Goal: Information Seeking & Learning: Learn about a topic

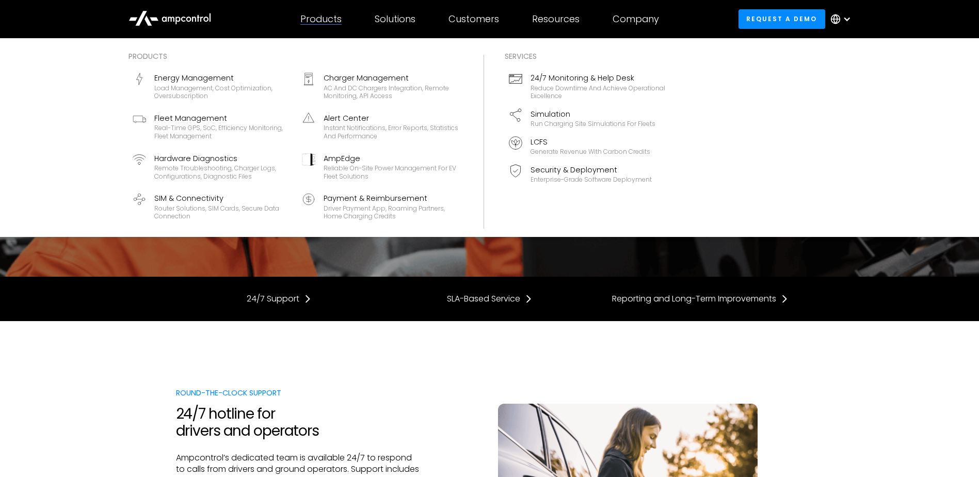
click at [332, 18] on div "Products" at bounding box center [320, 18] width 41 height 11
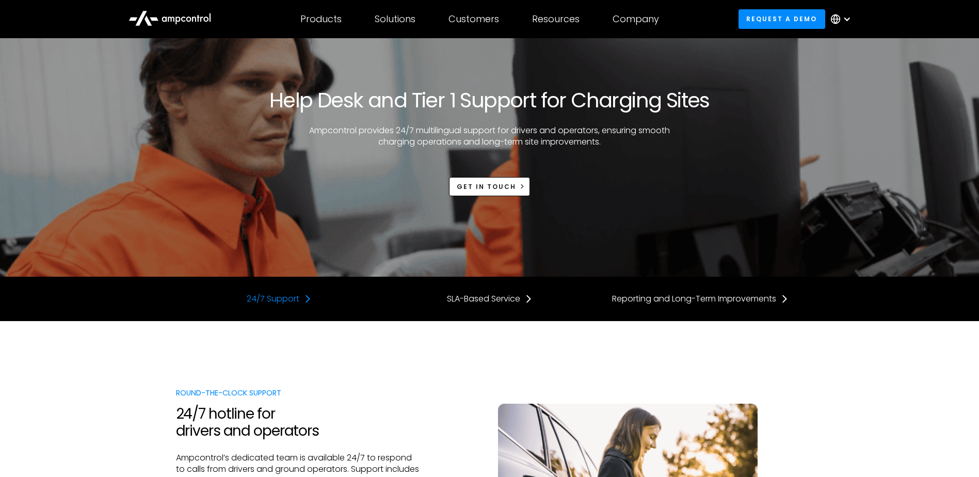
click at [272, 301] on div "24/7 Support" at bounding box center [273, 298] width 53 height 11
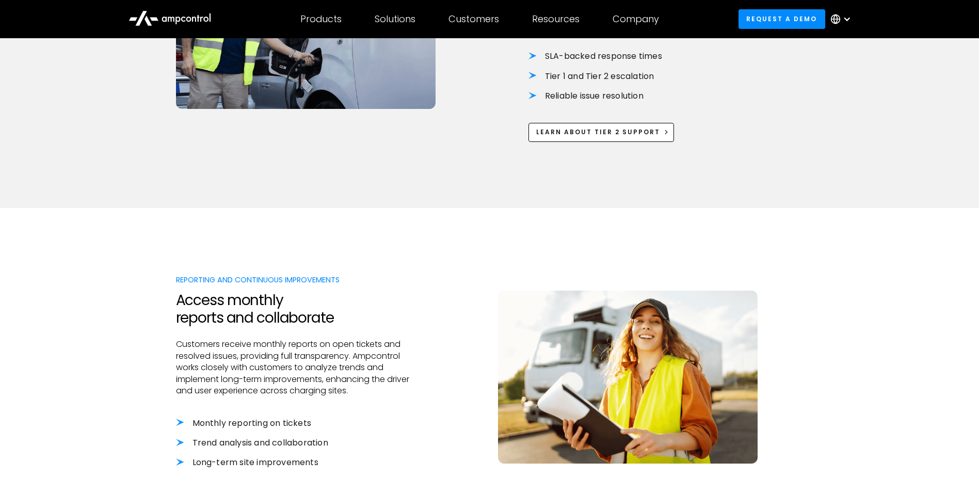
scroll to position [889, 0]
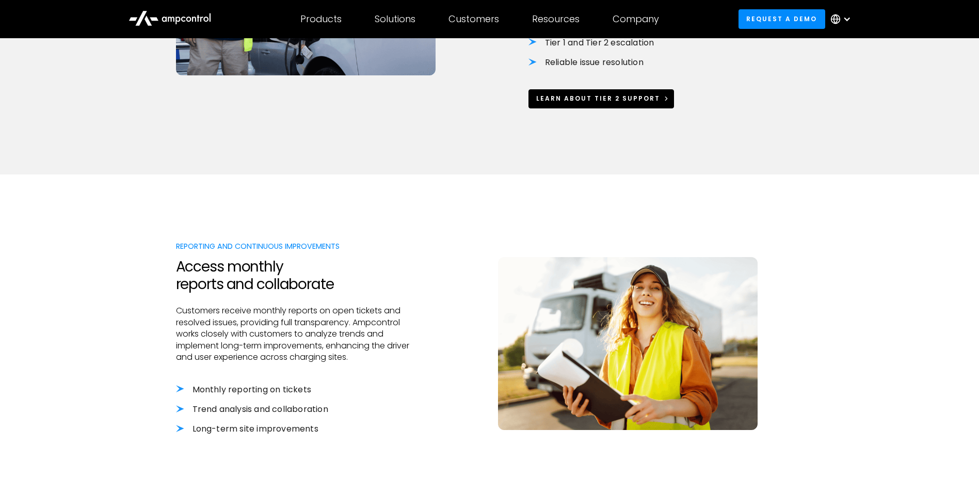
click at [548, 103] on div "Learn about tier 2 support" at bounding box center [598, 98] width 124 height 9
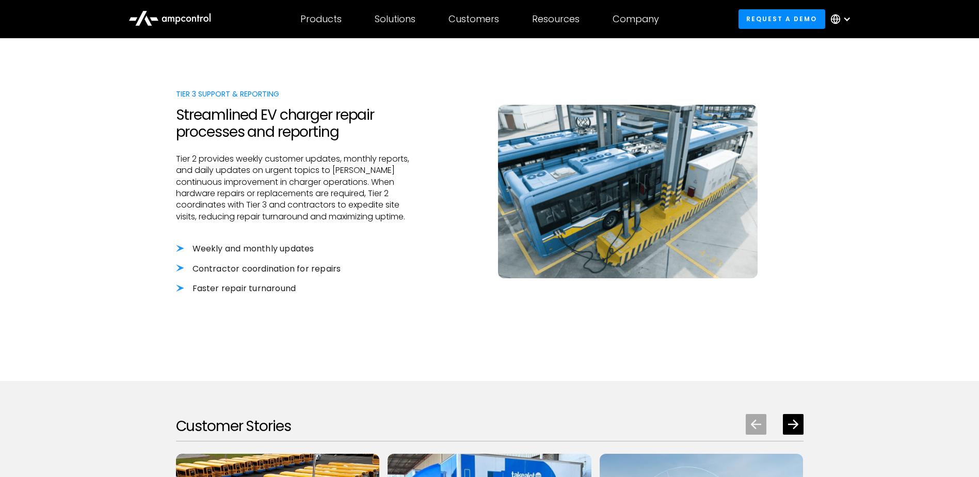
scroll to position [1290, 0]
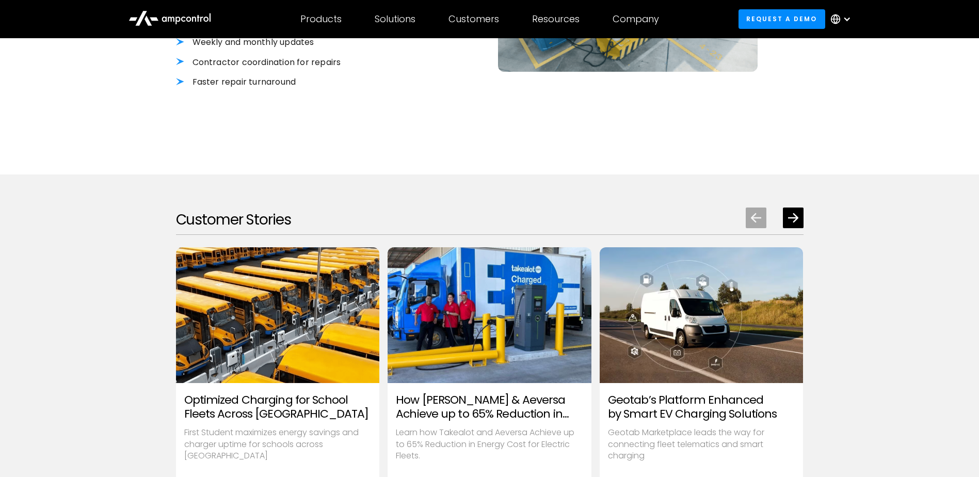
click at [232, 407] on h3 "Optimized Charging for School Fleets Across [GEOGRAPHIC_DATA]" at bounding box center [277, 406] width 187 height 27
click at [232, 428] on p "First Student maximizes energy savings and charger uptime for schools across [G…" at bounding box center [277, 444] width 187 height 35
click at [224, 457] on p "First Student maximizes energy savings and charger uptime for schools across [G…" at bounding box center [277, 444] width 187 height 35
click at [243, 359] on img "1 / 8" at bounding box center [277, 315] width 234 height 156
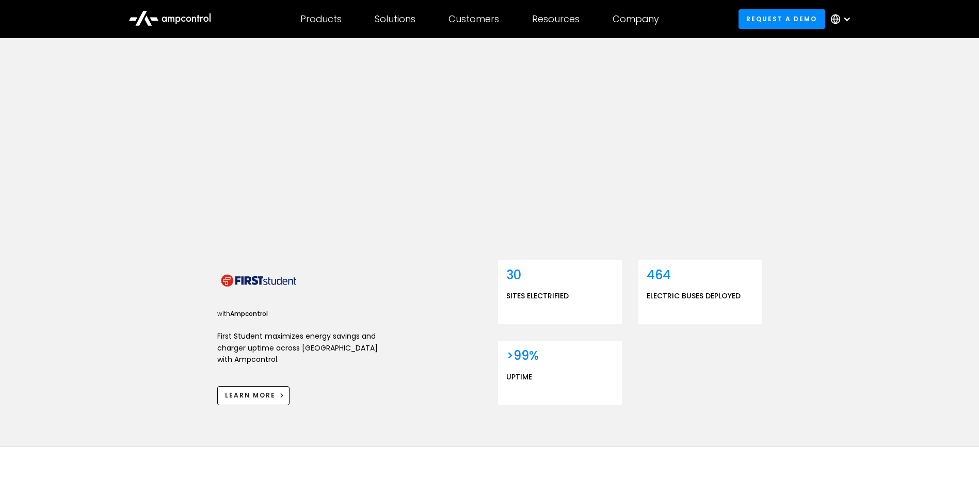
scroll to position [206, 0]
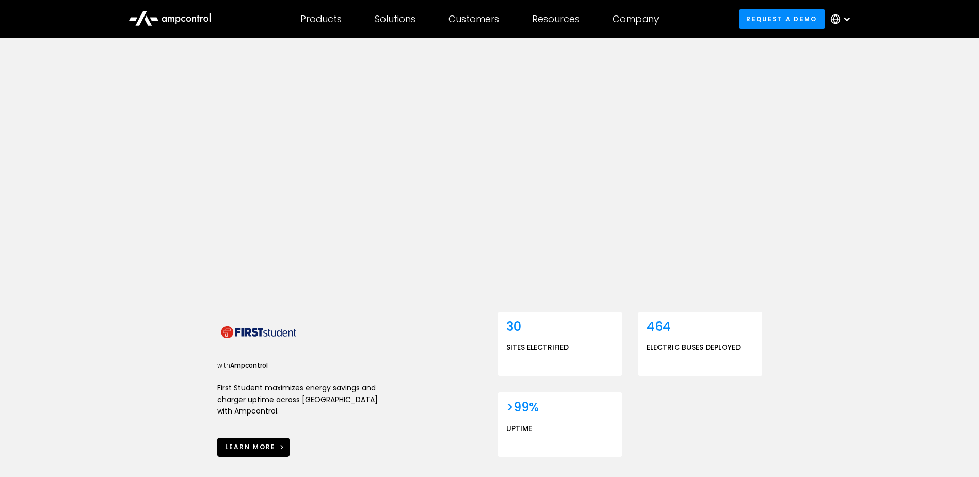
click at [262, 438] on link "learn more" at bounding box center [253, 447] width 73 height 19
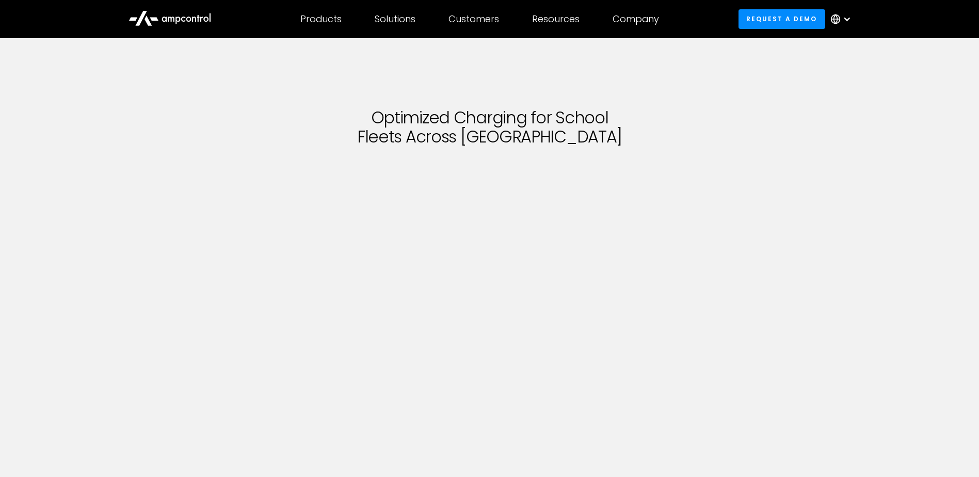
drag, startPoint x: 181, startPoint y: 18, endPoint x: 136, endPoint y: 115, distance: 106.7
click at [136, 115] on div "Optimized Charging for School Fleets Across North America with Ampcontrol First…" at bounding box center [489, 371] width 979 height 666
